Goal: Task Accomplishment & Management: Use online tool/utility

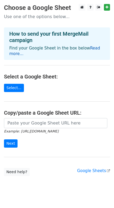
click at [91, 49] on link "Read more..." at bounding box center [54, 51] width 91 height 10
click at [88, 48] on link "Read more..." at bounding box center [54, 51] width 91 height 10
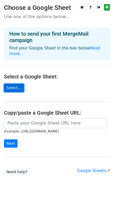
click at [14, 84] on link "Select..." at bounding box center [14, 88] width 20 height 8
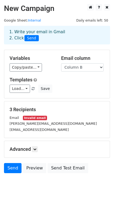
click at [35, 117] on small "Invalid email" at bounding box center [35, 118] width 24 height 5
click at [17, 168] on link "Send" at bounding box center [13, 168] width 18 height 10
click at [11, 164] on link "Send" at bounding box center [13, 168] width 18 height 10
click at [14, 167] on link "Send" at bounding box center [13, 168] width 18 height 10
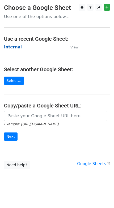
click at [14, 49] on strong "Internal" at bounding box center [13, 47] width 18 height 5
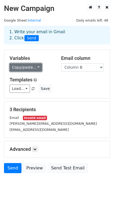
click at [32, 70] on link "Copy/paste..." at bounding box center [26, 67] width 32 height 8
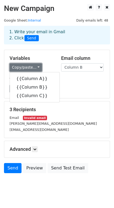
click at [32, 70] on link "Copy/paste..." at bounding box center [26, 67] width 32 height 8
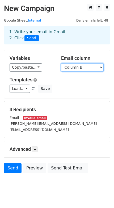
click at [79, 68] on select "Column A Column B Column C" at bounding box center [82, 67] width 43 height 8
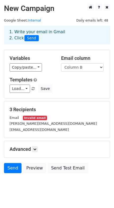
click at [99, 90] on div "Load... No templates saved Save" at bounding box center [57, 89] width 103 height 8
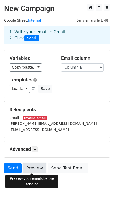
click at [26, 171] on link "Preview" at bounding box center [34, 168] width 23 height 10
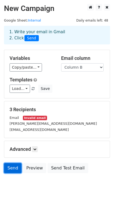
click at [19, 168] on link "Send" at bounding box center [13, 168] width 18 height 10
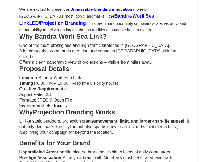
scroll to position [121, 0]
